Goal: Information Seeking & Learning: Learn about a topic

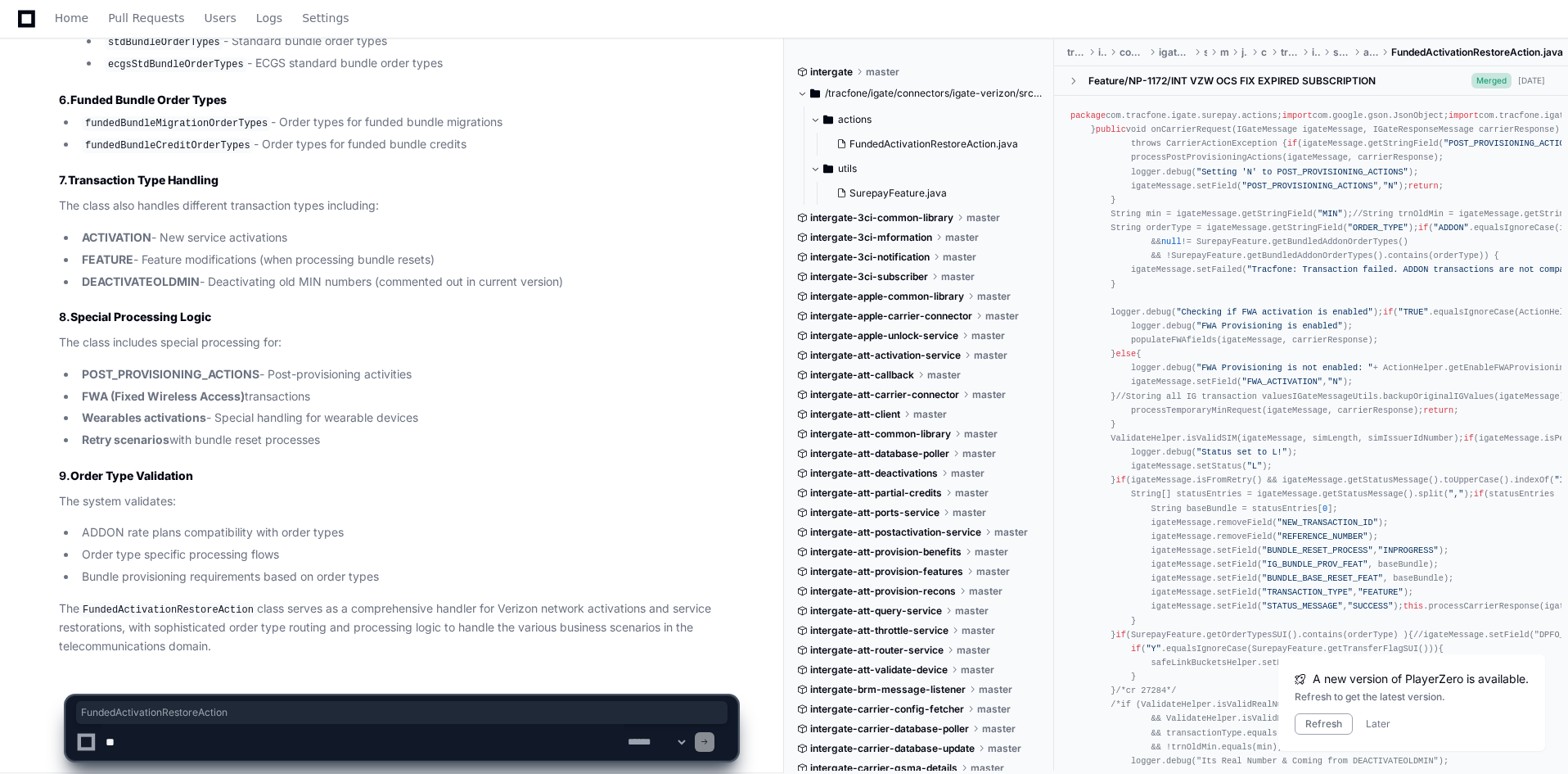
copy div "FundedActivationRestoreAction"
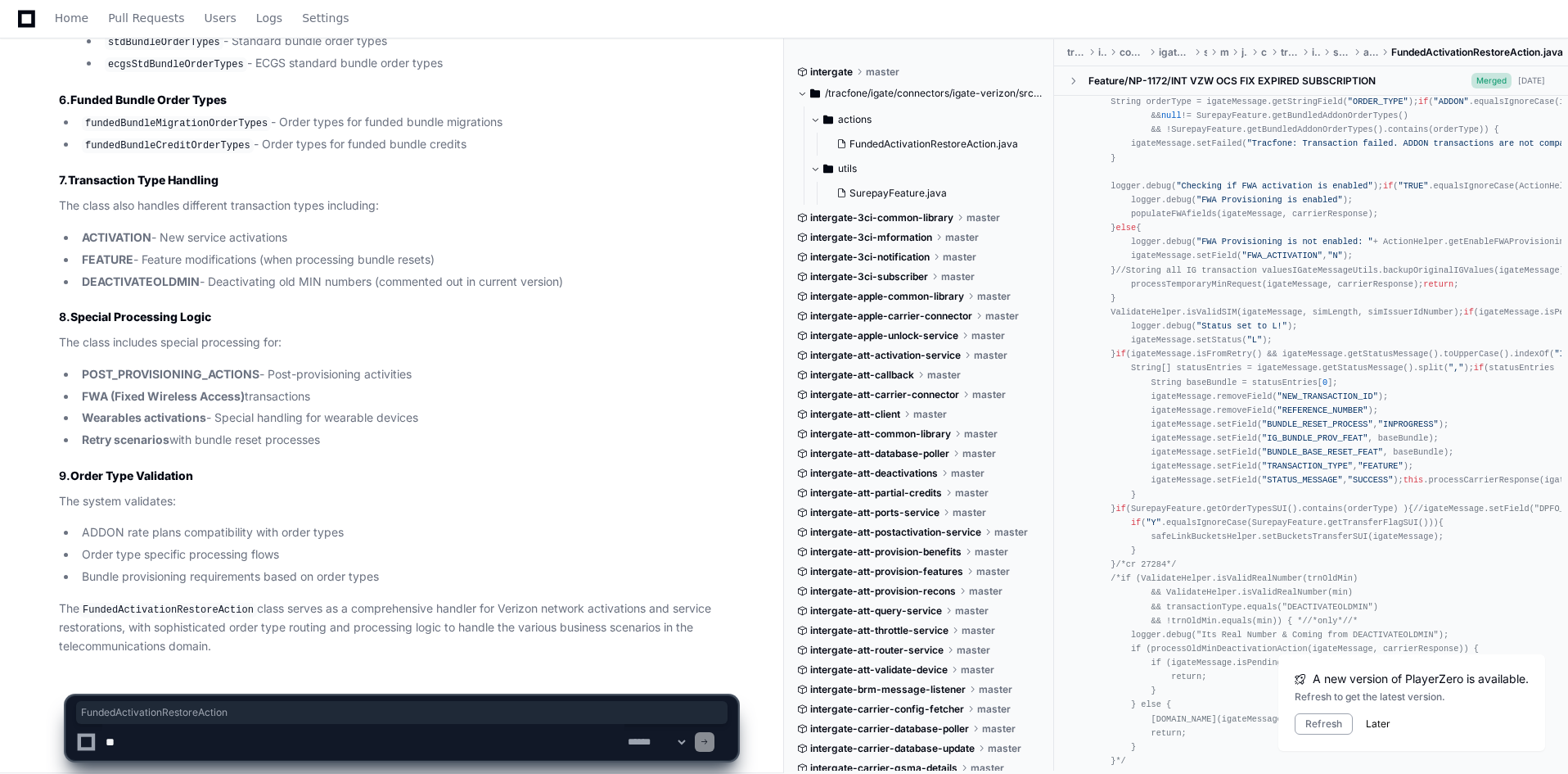
click at [1369, 727] on button "Later" at bounding box center [1378, 724] width 25 height 13
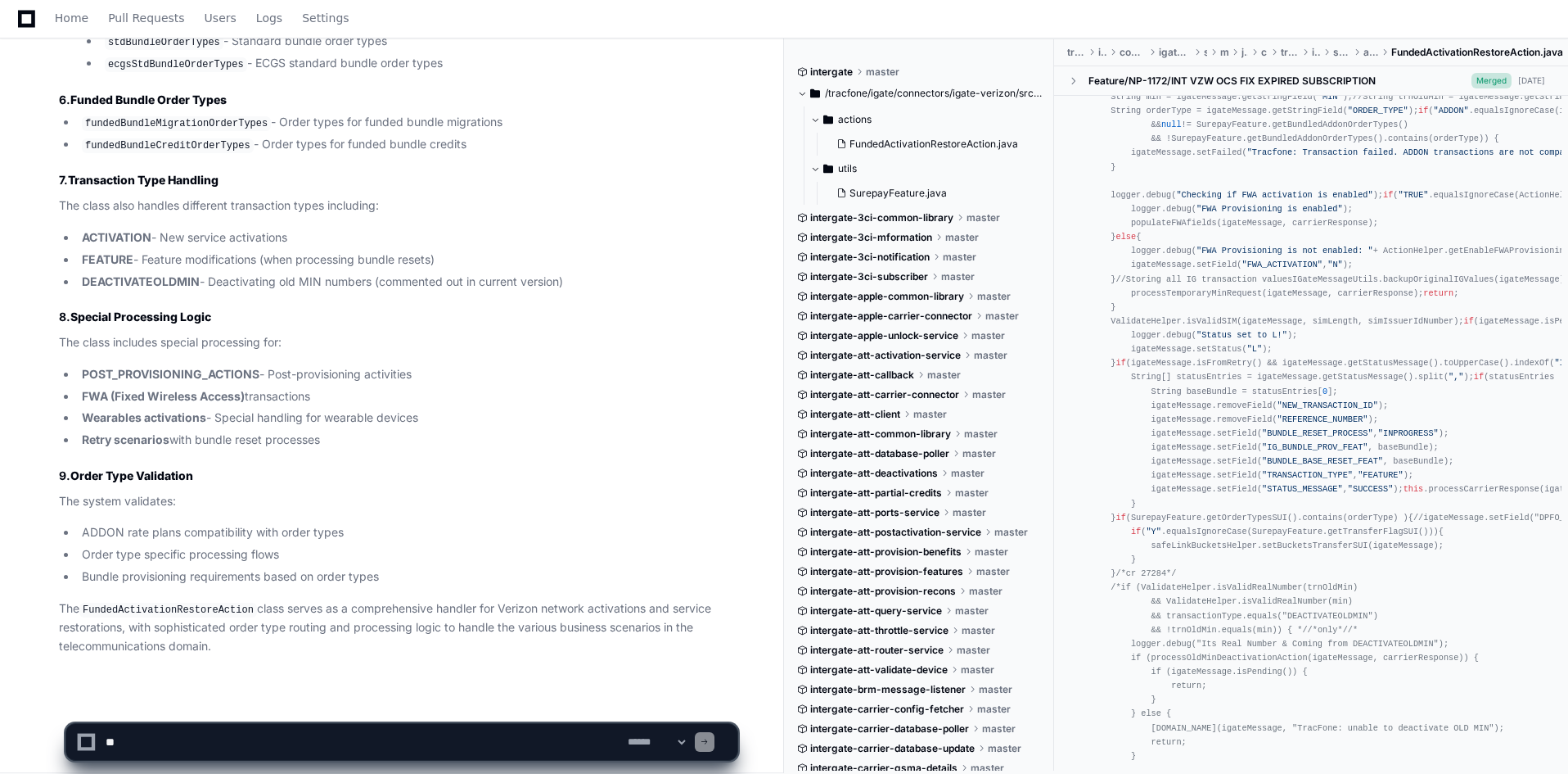
click at [1431, 52] on span "FundedActivationRestoreAction.java" at bounding box center [1477, 53] width 172 height 13
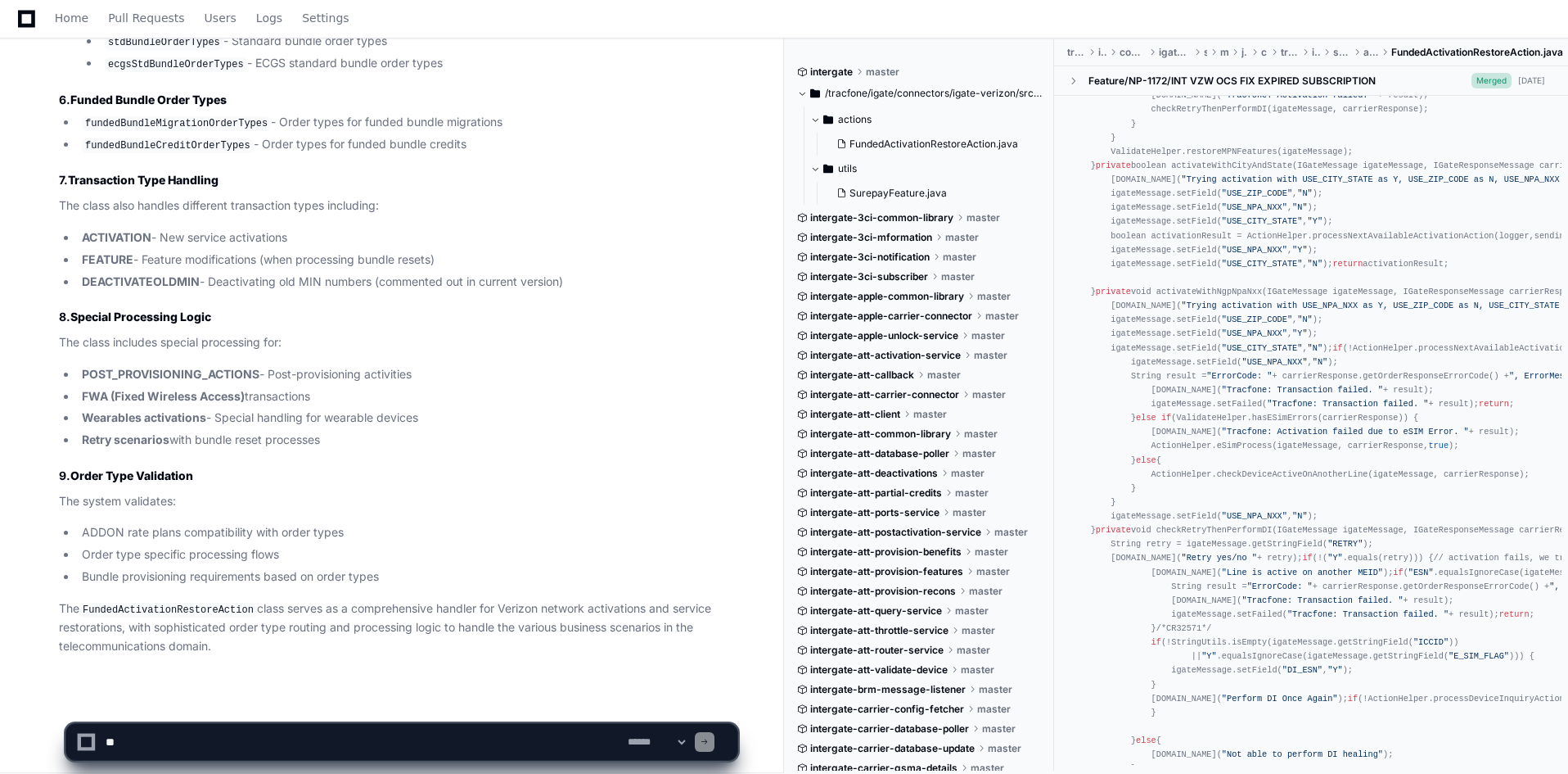
scroll to position [1925, 0]
